Goal: Task Accomplishment & Management: Use online tool/utility

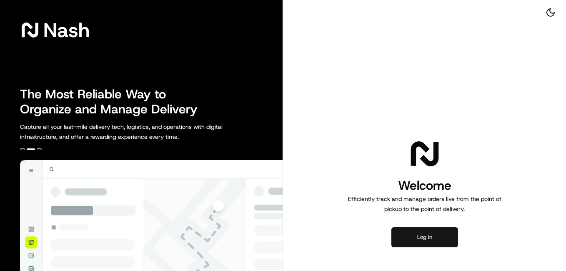
click at [429, 237] on button "Log in" at bounding box center [425, 237] width 67 height 20
